Goal: Find contact information: Find contact information

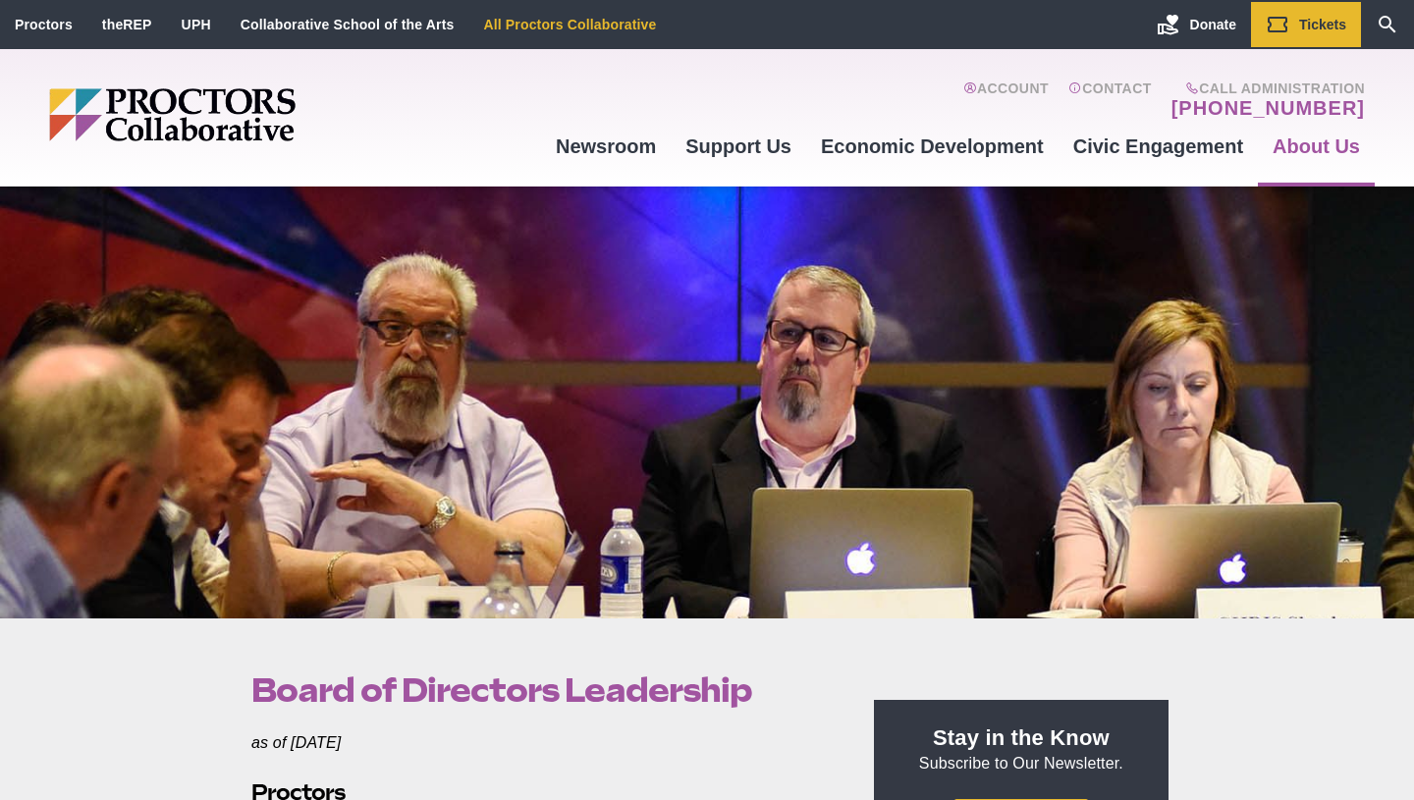
click at [536, 23] on link "All Proctors Collaborative" at bounding box center [569, 25] width 173 height 16
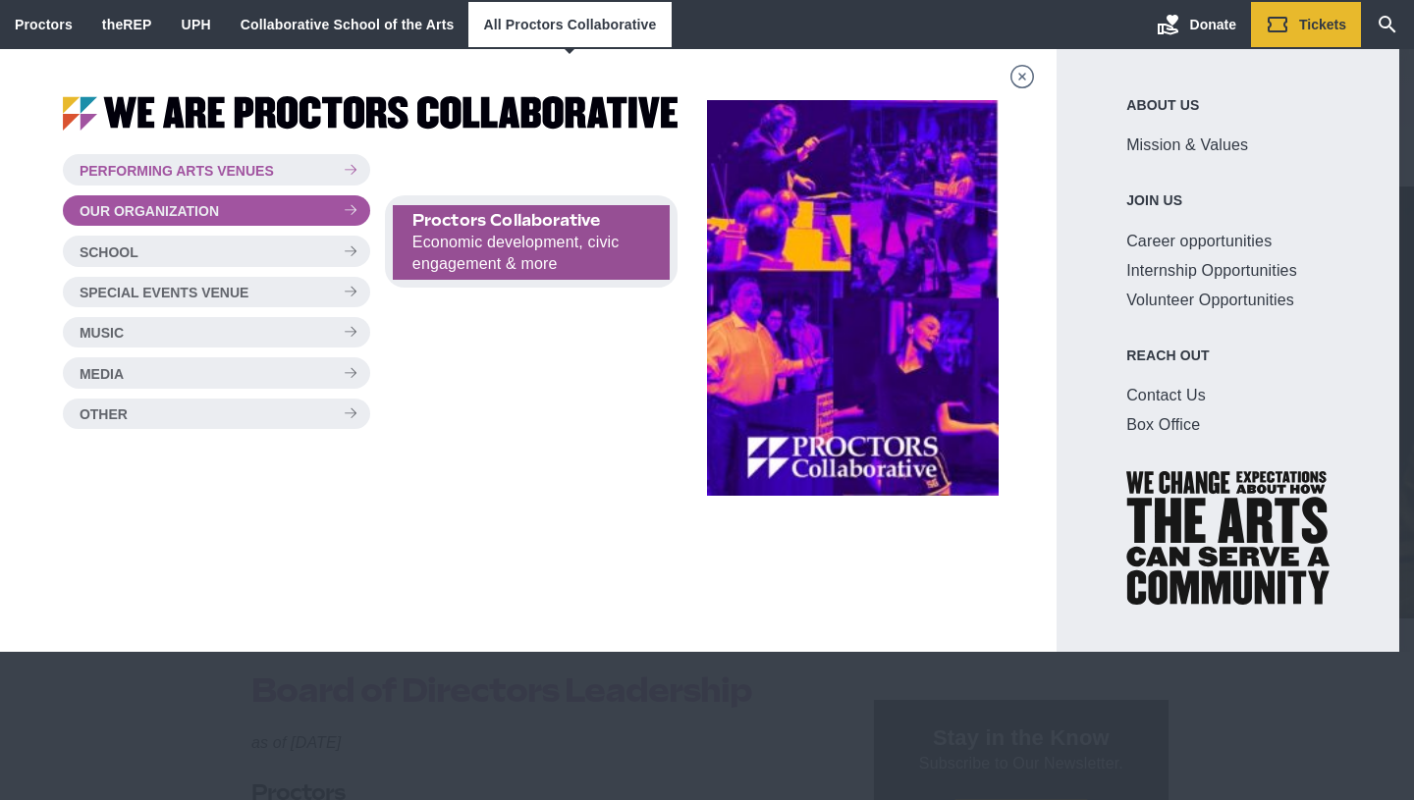
click at [436, 221] on span "Proctors Collaborative" at bounding box center [531, 221] width 238 height 22
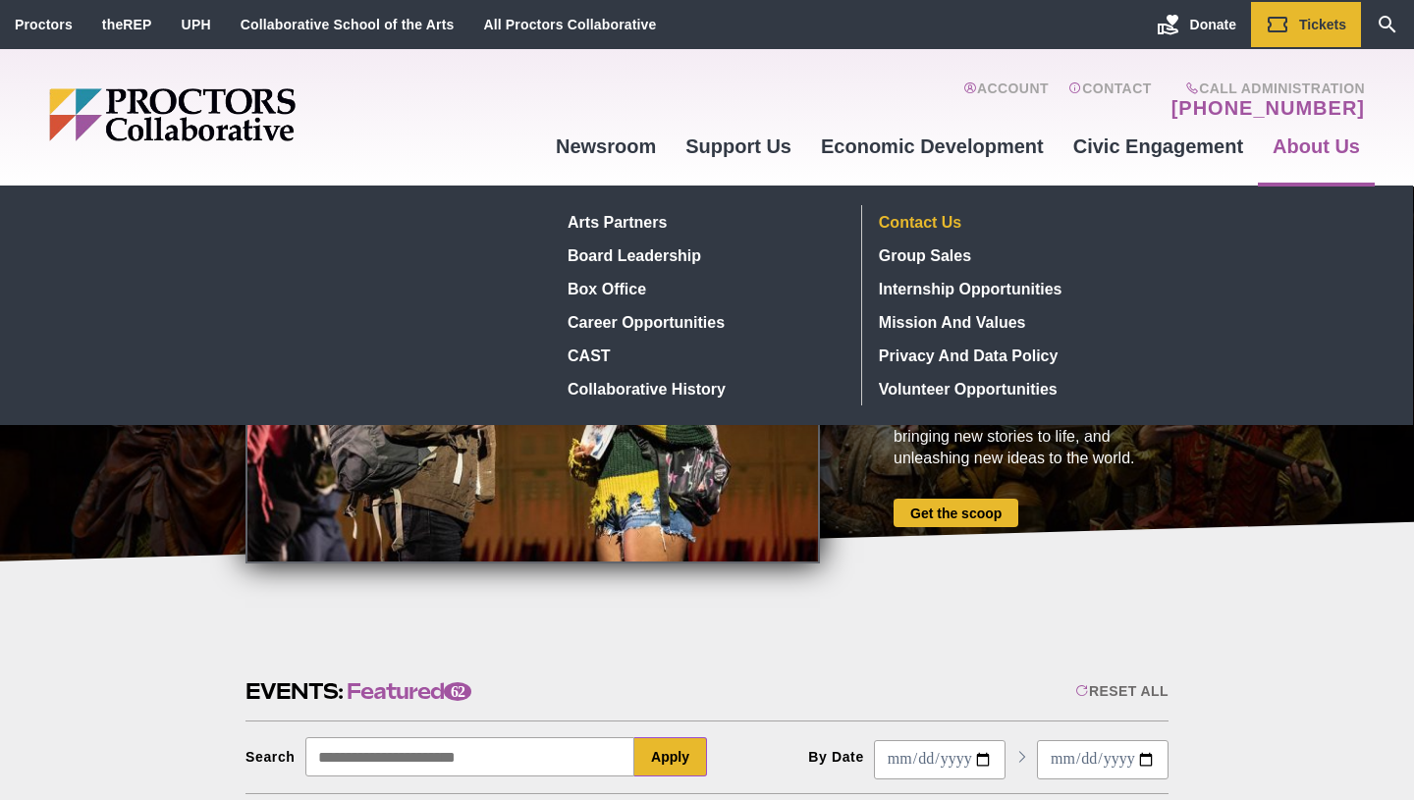
click at [926, 216] on link "Contact Us" at bounding box center [1014, 221] width 287 height 33
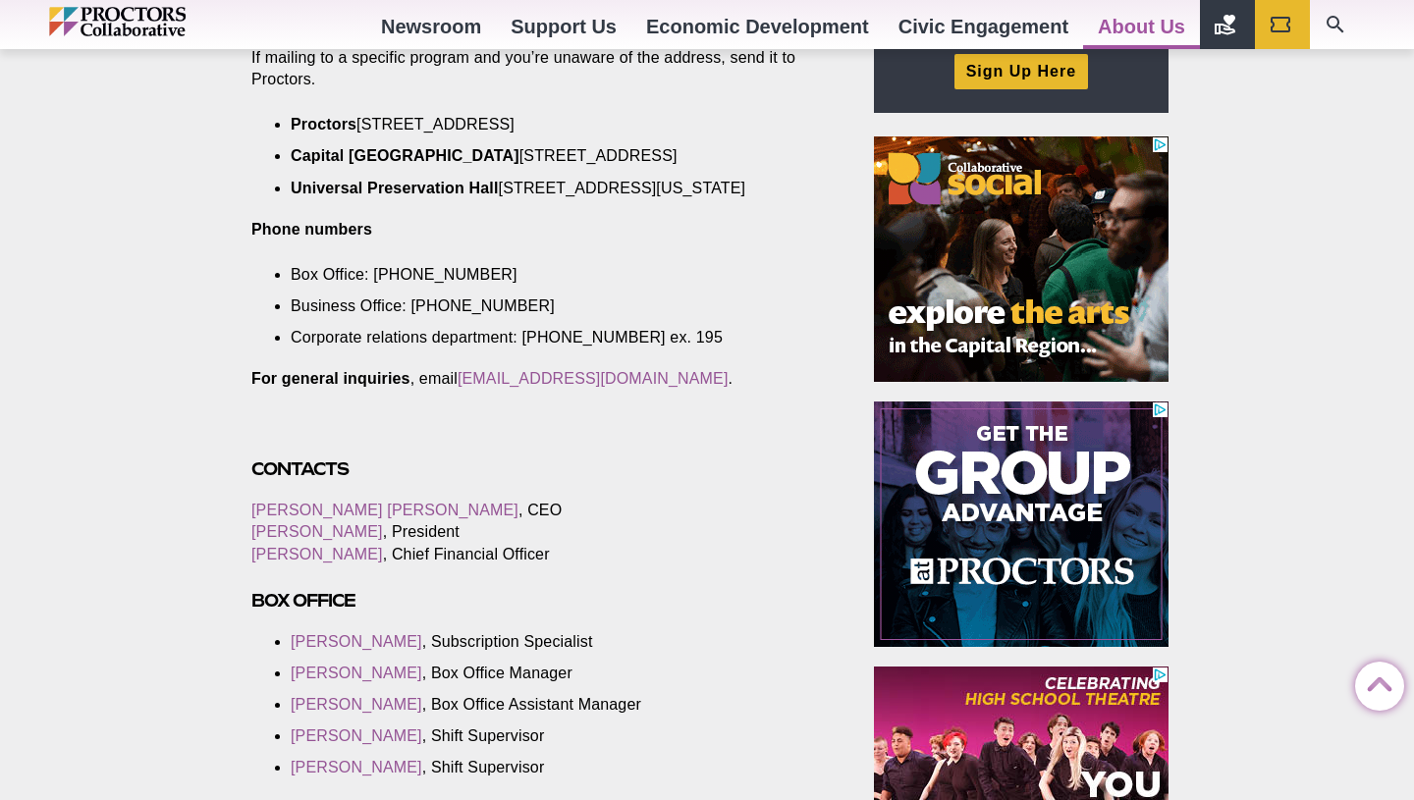
scroll to position [829, 0]
